Goal: Task Accomplishment & Management: Manage account settings

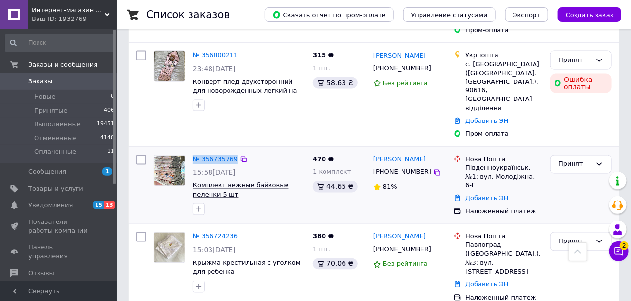
scroll to position [696, 0]
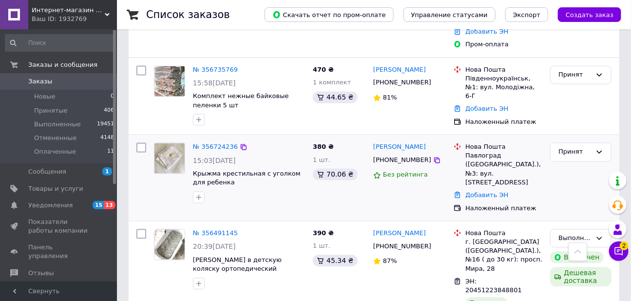
click at [209, 141] on div "№ 356724236" at bounding box center [215, 146] width 47 height 11
click at [211, 141] on div "№ 356724236" at bounding box center [215, 146] width 47 height 11
click at [214, 143] on link "№ 356724236" at bounding box center [215, 146] width 45 height 7
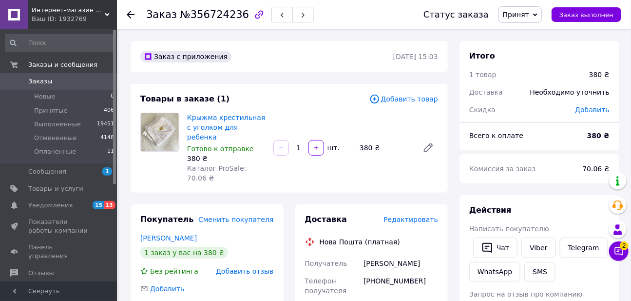
click at [410, 215] on span "Редактировать" at bounding box center [410, 219] width 55 height 8
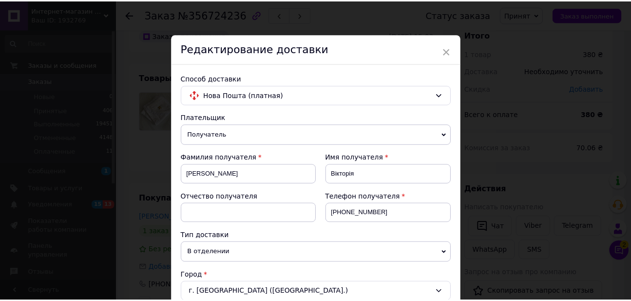
scroll to position [451, 0]
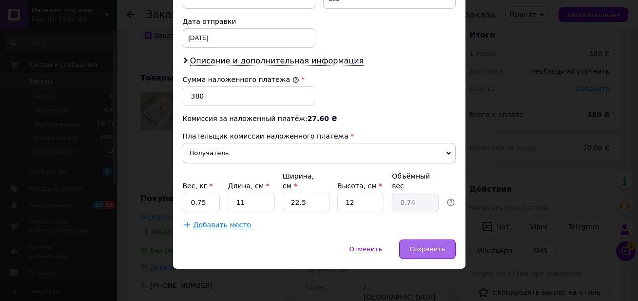
click at [439, 251] on div "Сохранить" at bounding box center [427, 248] width 56 height 19
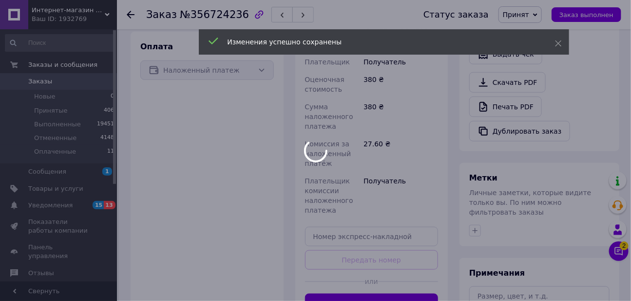
scroll to position [426, 0]
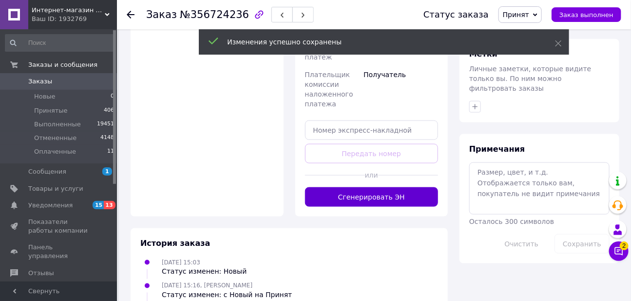
click at [380, 187] on button "Сгенерировать ЭН" at bounding box center [372, 196] width 134 height 19
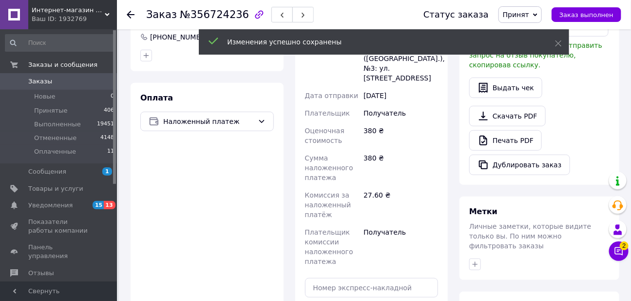
scroll to position [122, 0]
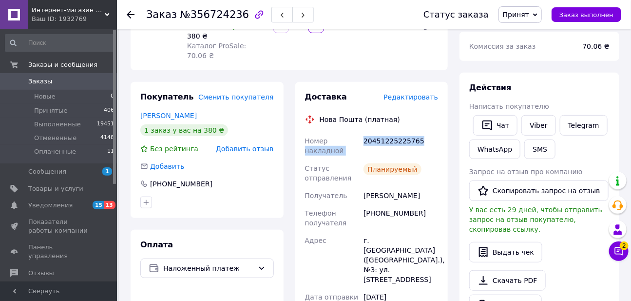
drag, startPoint x: 420, startPoint y: 130, endPoint x: 361, endPoint y: 132, distance: 59.5
drag, startPoint x: 392, startPoint y: 132, endPoint x: 365, endPoint y: 132, distance: 27.3
click at [365, 132] on div "20451225225765" at bounding box center [401, 145] width 78 height 27
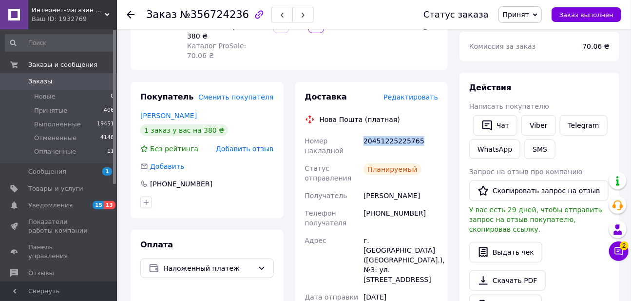
copy div "20451225225765"
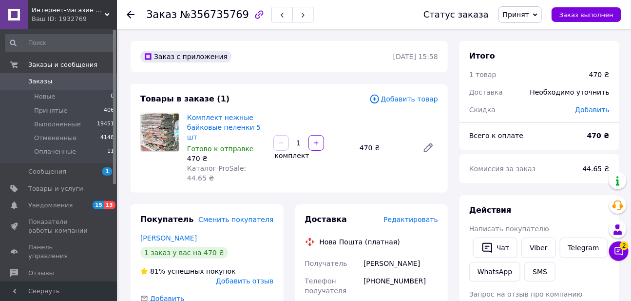
click at [406, 215] on span "Редактировать" at bounding box center [410, 219] width 55 height 8
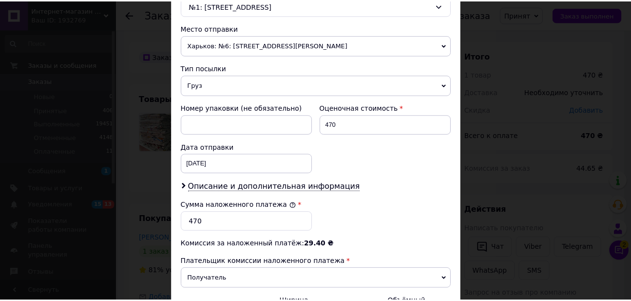
scroll to position [451, 0]
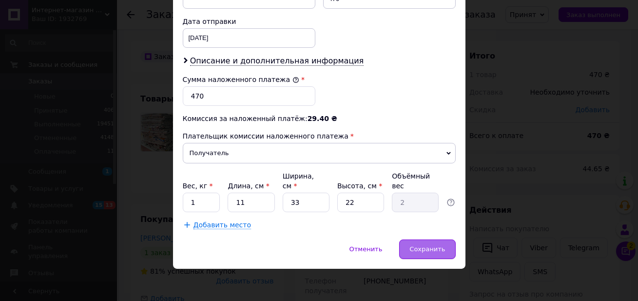
click at [435, 249] on span "Сохранить" at bounding box center [427, 248] width 36 height 7
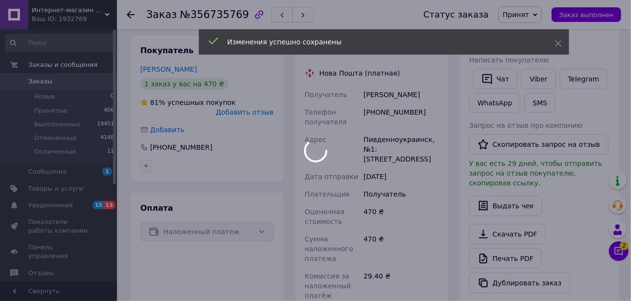
scroll to position [357, 0]
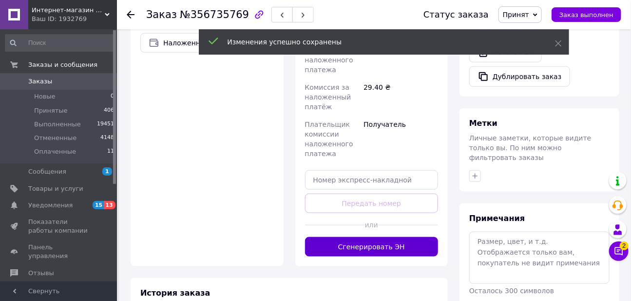
click at [359, 237] on button "Сгенерировать ЭН" at bounding box center [372, 246] width 134 height 19
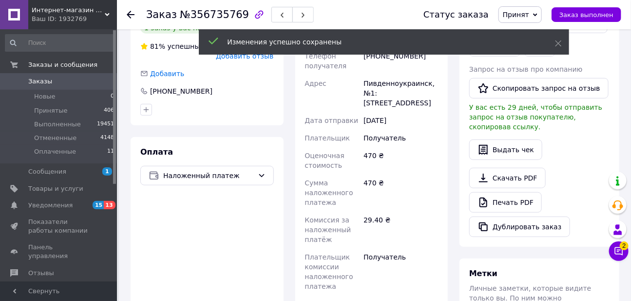
scroll to position [217, 0]
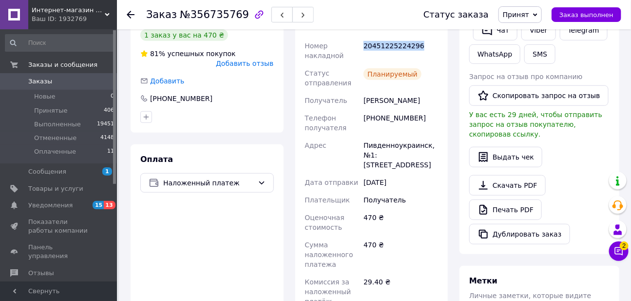
drag, startPoint x: 422, startPoint y: 32, endPoint x: 358, endPoint y: 45, distance: 65.7
click at [358, 45] on div "Номер накладной 20451225224296 Статус отправления Планируемый Получатель Бутако…" at bounding box center [371, 210] width 137 height 347
copy div "Номер накладной 20451225224296"
